Goal: Information Seeking & Learning: Learn about a topic

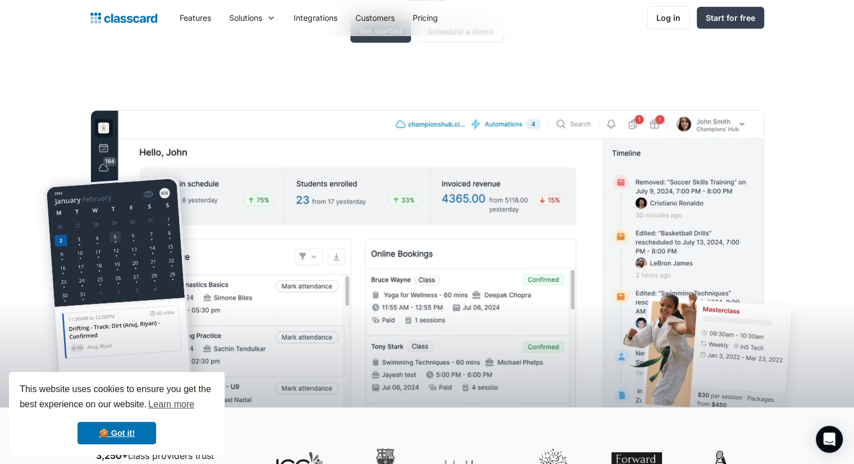
scroll to position [140, 0]
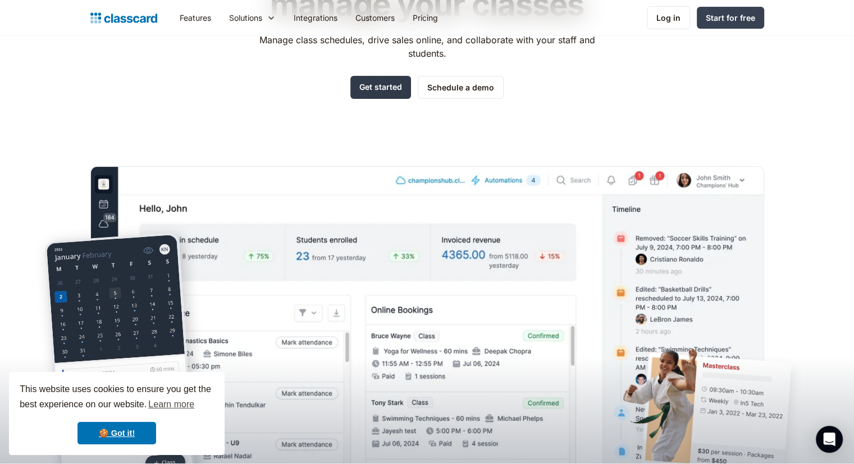
click at [371, 85] on link "Get started" at bounding box center [380, 87] width 61 height 23
click at [322, 15] on link "Integrations" at bounding box center [316, 17] width 62 height 25
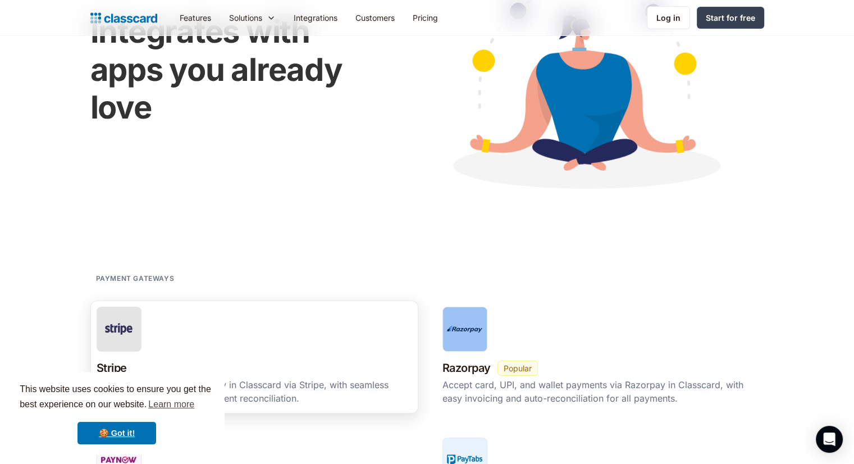
scroll to position [145, 0]
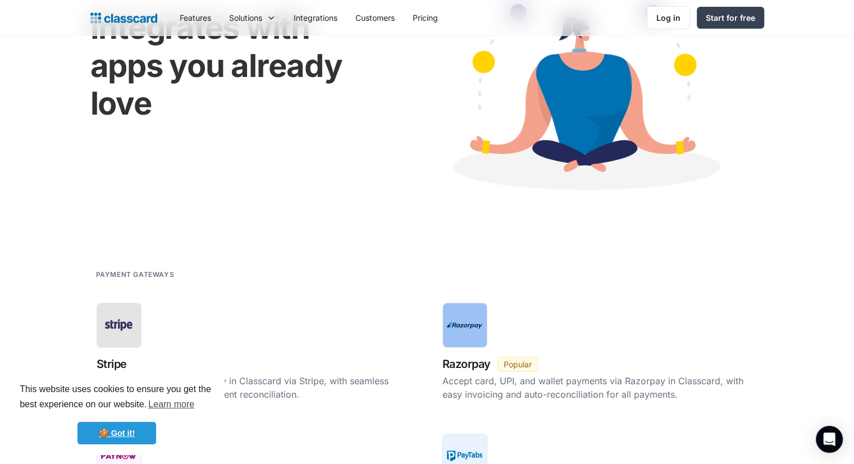
click at [120, 427] on link "🍪 Got it!" at bounding box center [116, 433] width 79 height 22
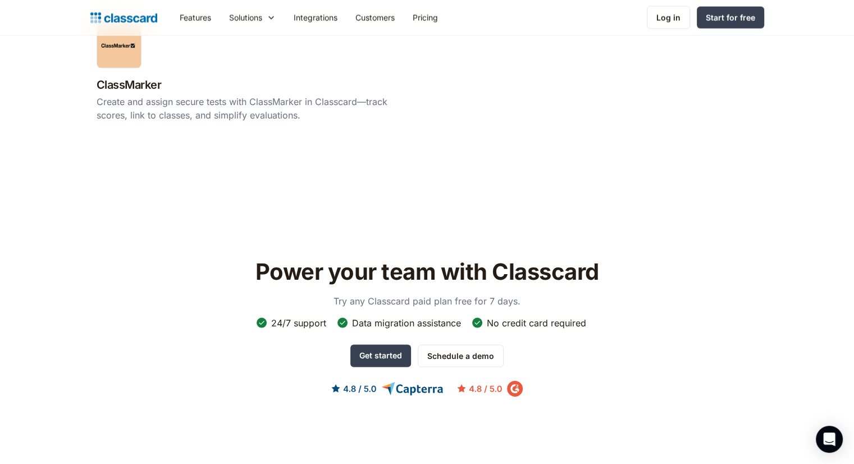
scroll to position [2229, 0]
